Goal: Task Accomplishment & Management: Complete application form

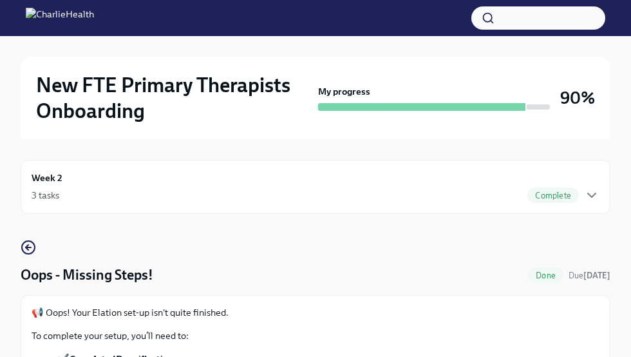
click at [151, 191] on div "3 tasks Complete" at bounding box center [316, 194] width 568 height 15
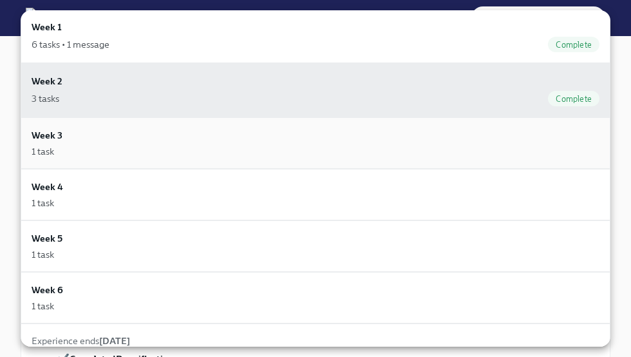
scroll to position [102, 0]
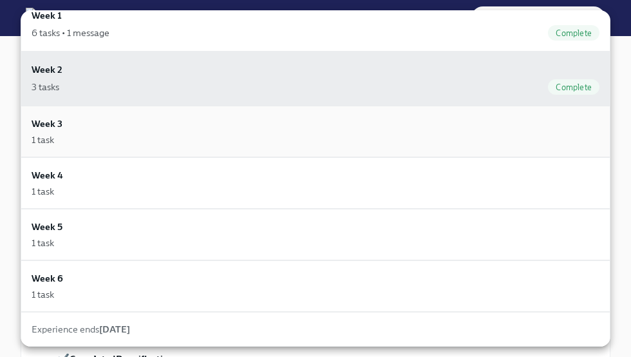
click at [73, 145] on div "1 task" at bounding box center [316, 139] width 568 height 13
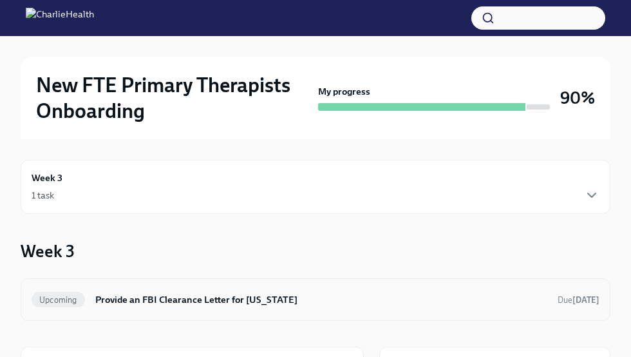
click at [249, 299] on h6 "Provide an FBI Clearance Letter for [US_STATE]" at bounding box center [321, 299] width 452 height 14
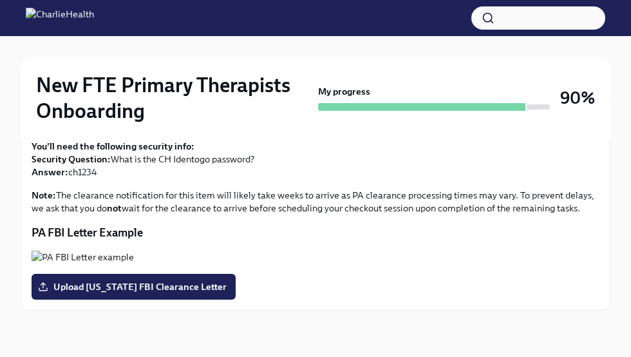
scroll to position [412, 0]
click at [200, 281] on span "Upload [US_STATE] FBI Clearance Letter" at bounding box center [134, 286] width 186 height 13
click at [0, 0] on input "Upload [US_STATE] FBI Clearance Letter" at bounding box center [0, 0] width 0 height 0
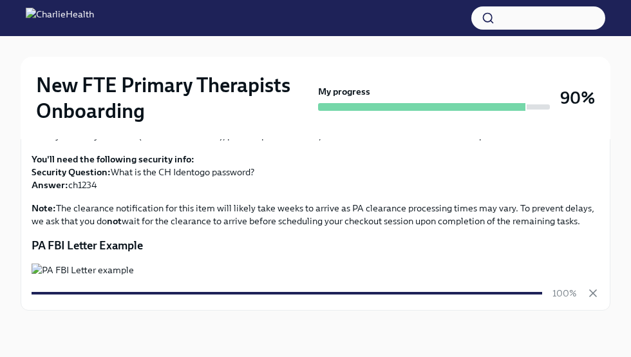
scroll to position [393, 0]
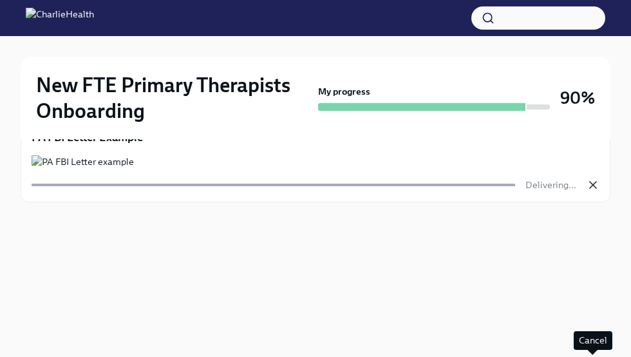
click at [594, 188] on icon "button" at bounding box center [593, 185] width 6 height 6
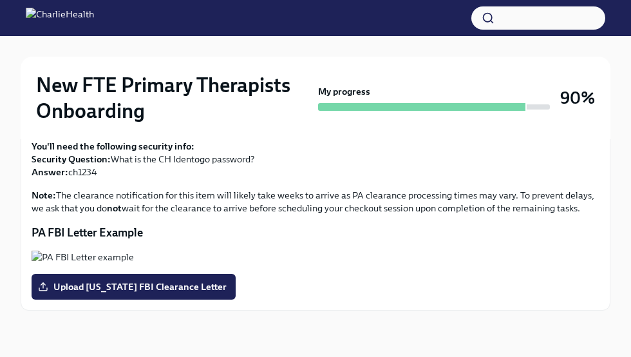
scroll to position [379, 0]
click at [218, 293] on span "Upload [US_STATE] FBI Clearance Letter" at bounding box center [134, 286] width 186 height 13
click at [0, 0] on input "Upload [US_STATE] FBI Clearance Letter" at bounding box center [0, 0] width 0 height 0
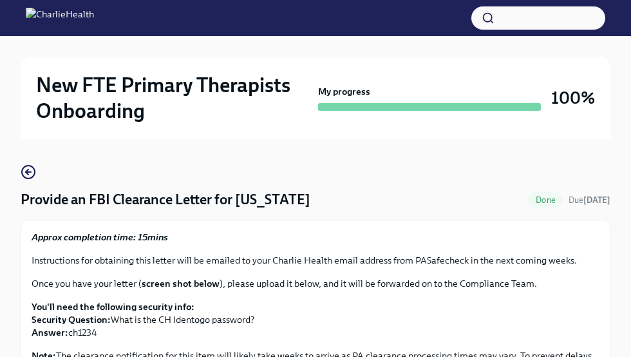
scroll to position [0, 0]
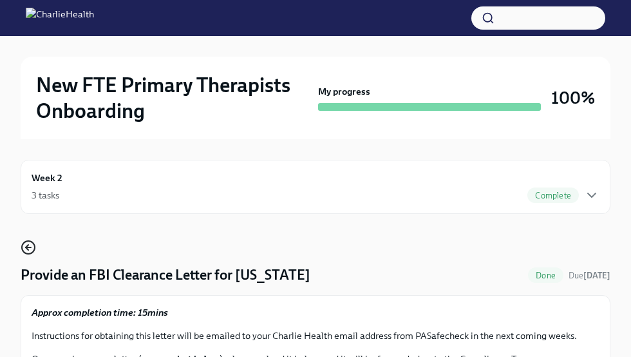
click at [23, 245] on circle "button" at bounding box center [28, 247] width 13 height 13
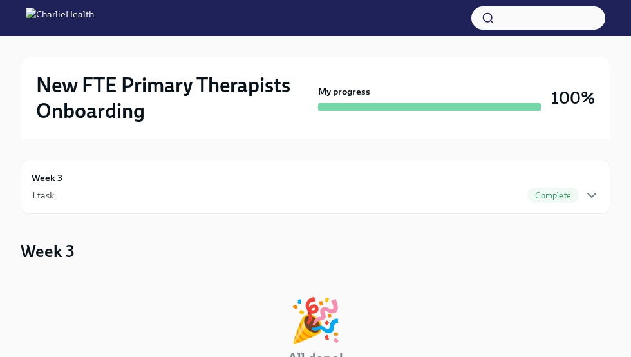
click at [88, 86] on h2 "New FTE Primary Therapists Onboarding" at bounding box center [174, 98] width 277 height 52
click at [238, 182] on div "Week 3 1 task Complete" at bounding box center [316, 187] width 568 height 32
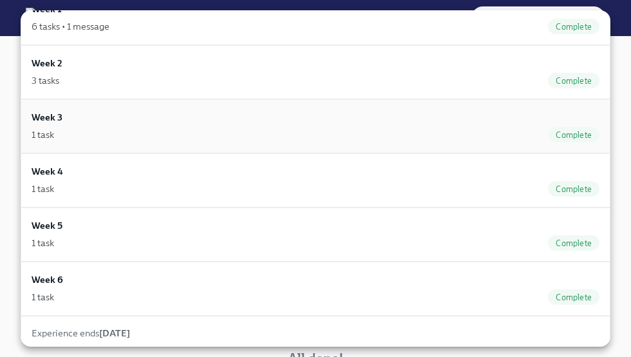
scroll to position [112, 0]
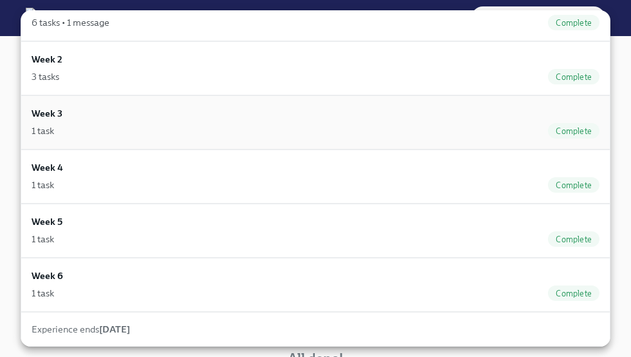
click at [213, 177] on div "1 task Complete" at bounding box center [316, 184] width 568 height 15
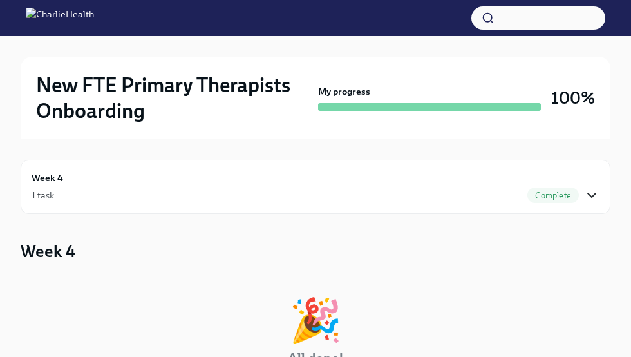
click at [597, 194] on icon "button" at bounding box center [591, 194] width 15 height 15
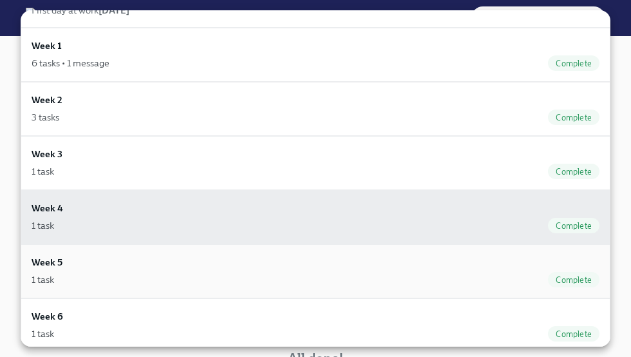
scroll to position [112, 0]
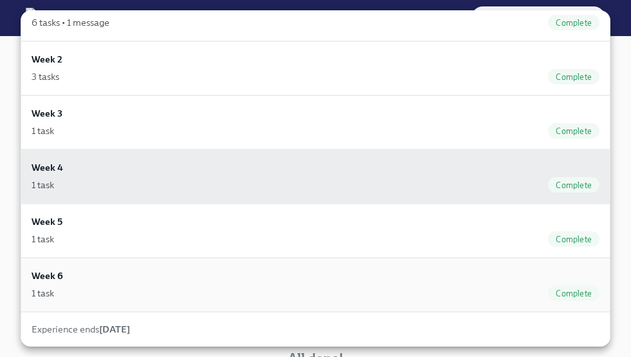
click at [435, 287] on div "1 task Complete" at bounding box center [316, 292] width 568 height 15
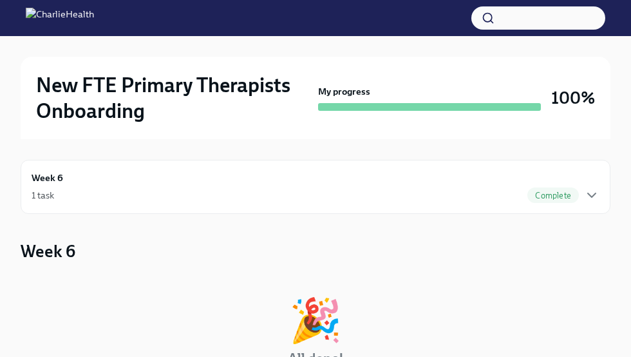
click at [263, 206] on div "Week 6 1 task Complete" at bounding box center [316, 187] width 590 height 54
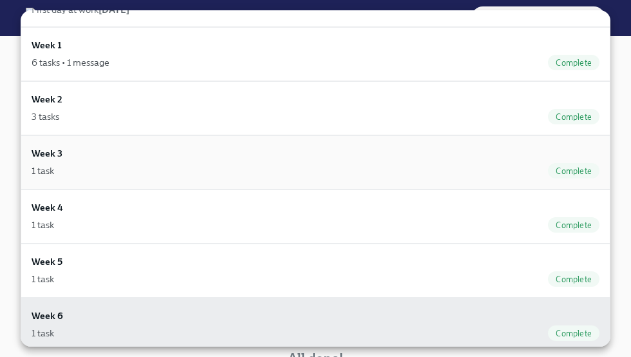
scroll to position [112, 0]
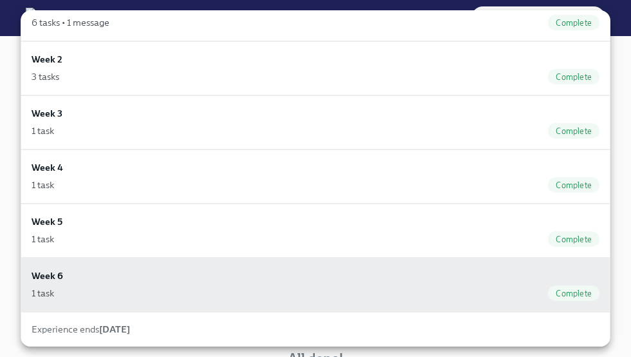
click at [0, 99] on div at bounding box center [315, 178] width 631 height 357
